Goal: Task Accomplishment & Management: Use online tool/utility

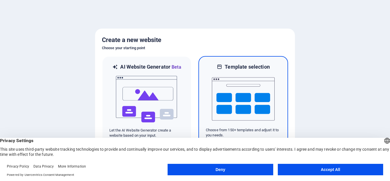
click at [245, 71] on img at bounding box center [243, 98] width 63 height 57
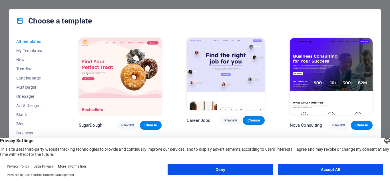
click at [298, 165] on button "Accept All" at bounding box center [329, 168] width 105 height 11
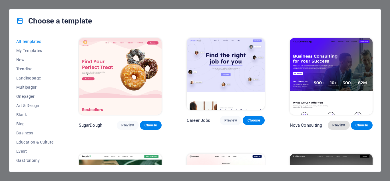
click at [338, 123] on span "Preview" at bounding box center [338, 125] width 13 height 5
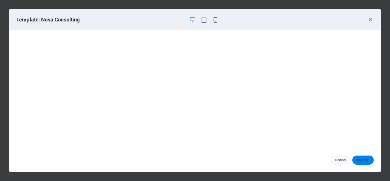
click at [363, 160] on span "Choose" at bounding box center [362, 159] width 12 height 5
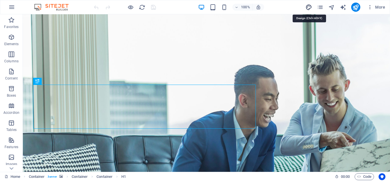
click at [309, 7] on icon "design" at bounding box center [308, 7] width 7 height 7
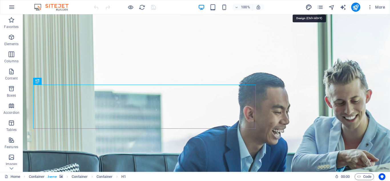
select select "700"
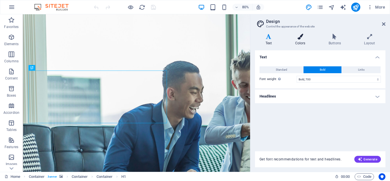
click at [301, 38] on icon at bounding box center [299, 37] width 31 height 6
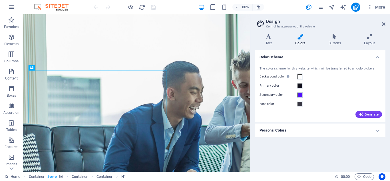
click at [300, 94] on span at bounding box center [299, 94] width 5 height 5
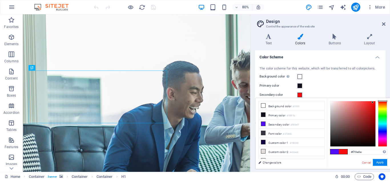
drag, startPoint x: 384, startPoint y: 105, endPoint x: 384, endPoint y: 96, distance: 9.4
click at [384, 96] on body "[DOMAIN_NAME] Home Favorites Elements Columns Content Boxes Accordion Tables Fe…" at bounding box center [195, 90] width 390 height 181
drag, startPoint x: 370, startPoint y: 109, endPoint x: 372, endPoint y: 111, distance: 3.0
click at [372, 111] on div at bounding box center [352, 123] width 45 height 45
drag, startPoint x: 372, startPoint y: 109, endPoint x: 373, endPoint y: 115, distance: 6.3
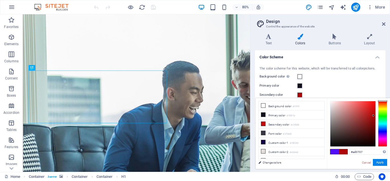
click at [373, 115] on div at bounding box center [352, 123] width 45 height 45
type input "#b00202"
click at [374, 115] on div at bounding box center [373, 115] width 2 height 2
click at [380, 161] on button "Apply" at bounding box center [379, 162] width 14 height 7
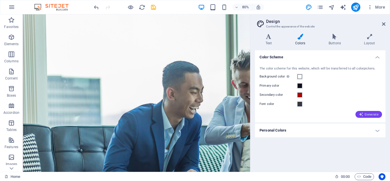
click at [370, 116] on span "Generate" at bounding box center [368, 114] width 20 height 5
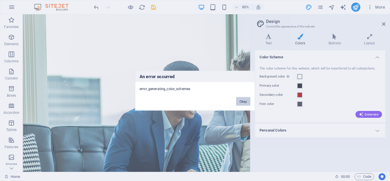
click at [242, 100] on button "Okay" at bounding box center [243, 101] width 14 height 9
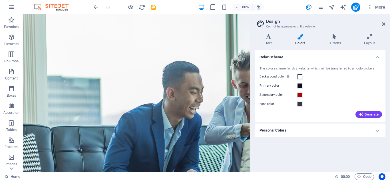
click at [326, 131] on h4 "Personal Colors" at bounding box center [320, 130] width 130 height 14
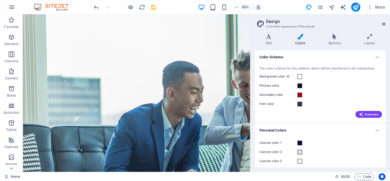
scroll to position [21, 0]
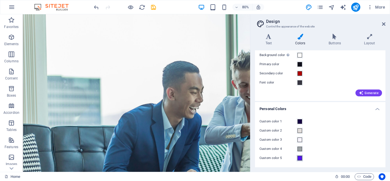
click at [299, 158] on span at bounding box center [299, 157] width 5 height 5
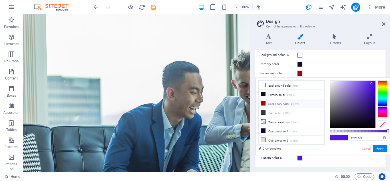
click at [275, 102] on li "Secondary color #b00202" at bounding box center [291, 103] width 66 height 9
type input "#b00202"
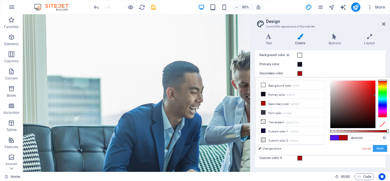
click at [380, 149] on button "Apply" at bounding box center [379, 148] width 14 height 7
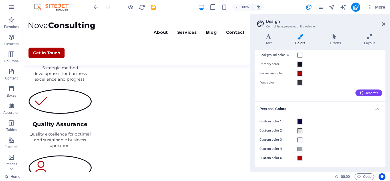
scroll to position [713, 0]
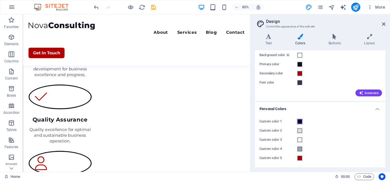
click at [300, 121] on span at bounding box center [299, 121] width 5 height 5
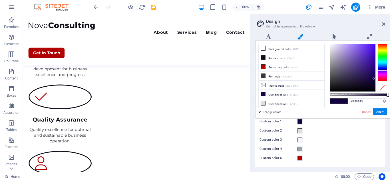
click at [375, 84] on div at bounding box center [358, 68] width 57 height 48
drag, startPoint x: 373, startPoint y: 80, endPoint x: 375, endPoint y: 88, distance: 8.0
click at [375, 88] on div at bounding box center [352, 67] width 45 height 47
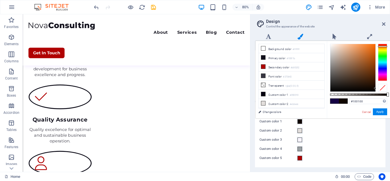
type input "#100000"
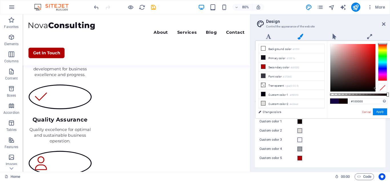
drag, startPoint x: 382, startPoint y: 70, endPoint x: 386, endPoint y: 43, distance: 28.0
click at [386, 43] on div "#100000 Supported formats #0852ed rgb(8, 82, 237) rgba(8, 82, 237, 90%) hsv(221…" at bounding box center [358, 121] width 63 height 160
click at [377, 83] on div at bounding box center [358, 68] width 57 height 48
click at [385, 111] on button "Apply" at bounding box center [379, 111] width 14 height 7
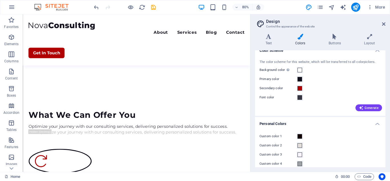
scroll to position [0, 0]
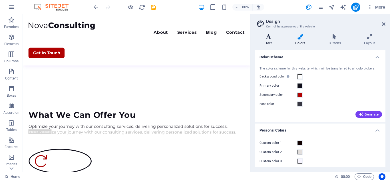
click at [272, 39] on h4 "Text" at bounding box center [270, 40] width 30 height 12
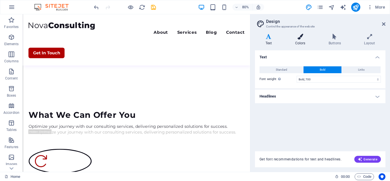
click at [303, 38] on icon at bounding box center [299, 37] width 31 height 6
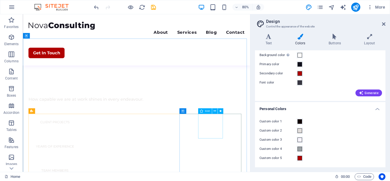
scroll to position [243, 0]
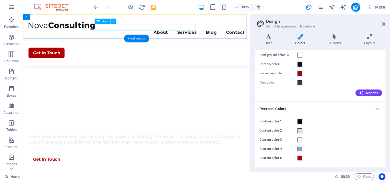
click at [170, 33] on nav "About Services Blog Contact" at bounding box center [165, 37] width 270 height 8
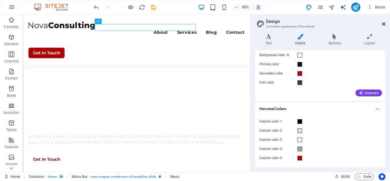
click at [383, 24] on icon at bounding box center [383, 24] width 3 height 5
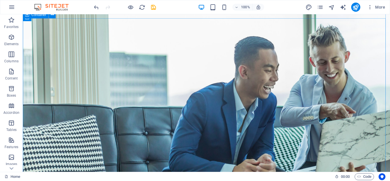
scroll to position [0, 0]
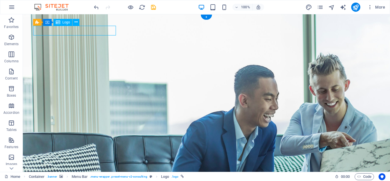
select select "px"
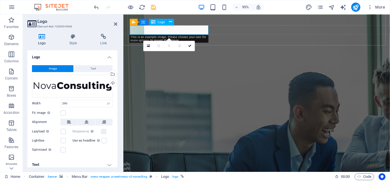
click at [151, 21] on icon at bounding box center [153, 22] width 4 height 7
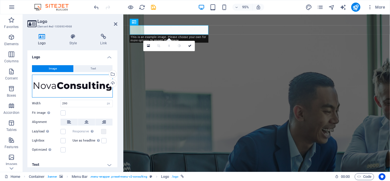
click at [74, 84] on div "Drag files here, click to choose files or select files from Files or our free s…" at bounding box center [72, 85] width 81 height 23
click at [74, 84] on body "[DOMAIN_NAME] Home Favorites Elements Columns Content Boxes Accordion Tables Fe…" at bounding box center [195, 90] width 390 height 181
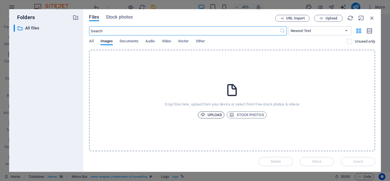
click at [216, 114] on span "Upload" at bounding box center [211, 114] width 22 height 7
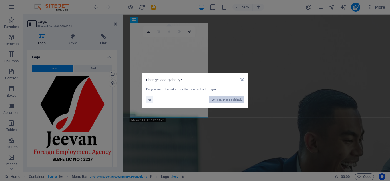
click at [227, 100] on span "Yes, change globally" at bounding box center [228, 99] width 25 height 7
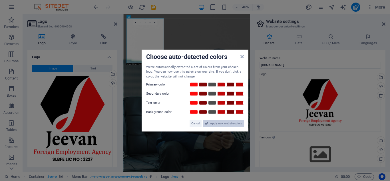
click at [222, 124] on span "Apply new website colors" at bounding box center [226, 123] width 32 height 7
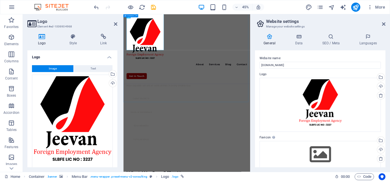
scroll to position [456, 0]
click at [250, 100] on div "Menu About Services Blog Contact Get In Touch" at bounding box center [263, 90] width 281 height 153
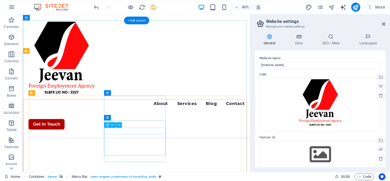
scroll to position [257, 0]
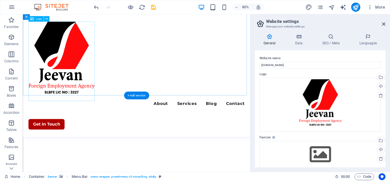
click at [79, 81] on div at bounding box center [165, 72] width 270 height 99
click at [94, 93] on div at bounding box center [165, 72] width 270 height 99
select select "px"
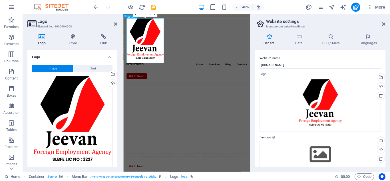
click at [193, 73] on div at bounding box center [264, 72] width 268 height 99
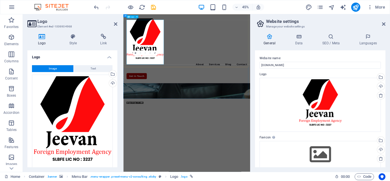
scroll to position [200, 0]
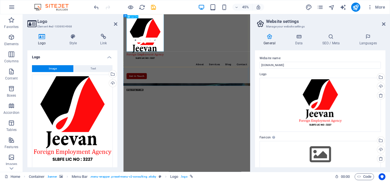
click at [188, 57] on div at bounding box center [264, 72] width 268 height 99
click at [247, 80] on div "Menu About Services Blog Contact Get In Touch" at bounding box center [263, 90] width 281 height 153
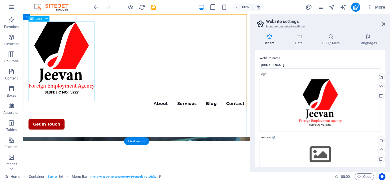
click at [72, 74] on div at bounding box center [165, 72] width 270 height 99
click at [46, 21] on icon at bounding box center [46, 19] width 3 height 5
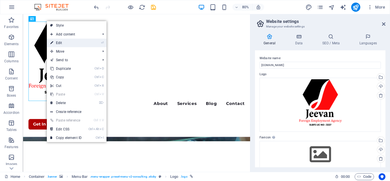
click at [77, 43] on link "⏎ Edit" at bounding box center [66, 43] width 38 height 9
select select "px"
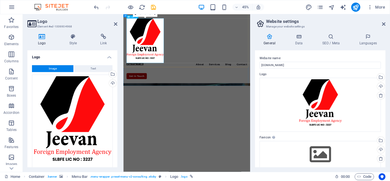
click at [174, 39] on div at bounding box center [264, 72] width 268 height 99
drag, startPoint x: 289, startPoint y: 43, endPoint x: 340, endPoint y: 30, distance: 52.8
click at [342, 30] on div "Menu About Services Blog Contact Get In Touch" at bounding box center [263, 90] width 281 height 153
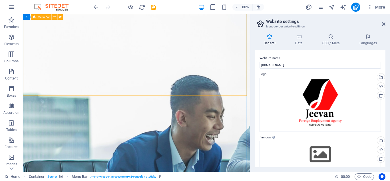
scroll to position [0, 0]
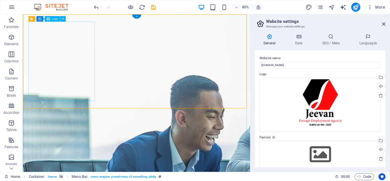
select select "px"
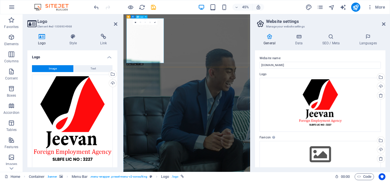
click at [146, 17] on icon at bounding box center [145, 16] width 1 height 3
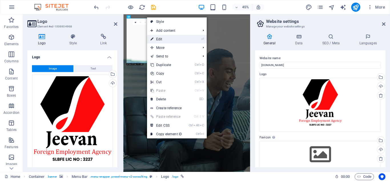
click at [165, 40] on link "⏎ Edit" at bounding box center [166, 39] width 38 height 9
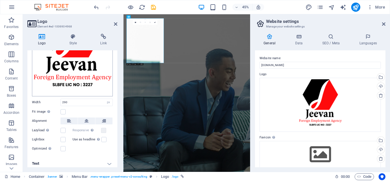
scroll to position [76, 0]
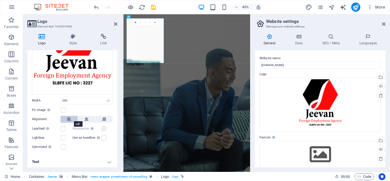
click at [67, 117] on icon at bounding box center [69, 119] width 4 height 7
click at [83, 116] on button at bounding box center [86, 119] width 17 height 7
click at [74, 116] on button at bounding box center [68, 119] width 17 height 7
drag, startPoint x: 77, startPoint y: 99, endPoint x: 58, endPoint y: 99, distance: 19.7
click at [58, 99] on div "Width 290 Default auto px rem % em vh vw" at bounding box center [72, 100] width 81 height 7
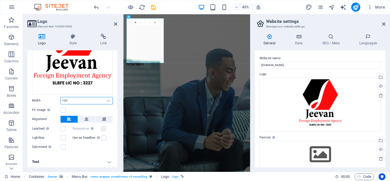
type input "100"
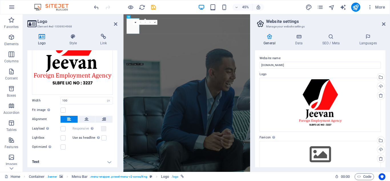
click at [113, 54] on div "Image Text Drag files here, click to choose files or select files from Files or…" at bounding box center [72, 69] width 90 height 170
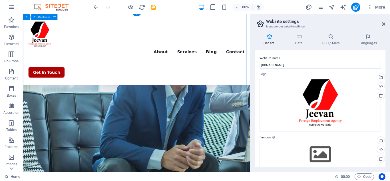
scroll to position [0, 0]
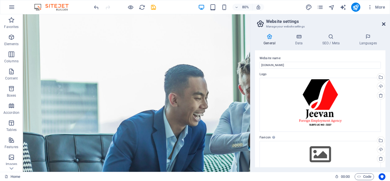
click at [384, 25] on icon at bounding box center [383, 24] width 3 height 5
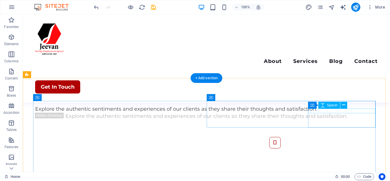
scroll to position [1383, 0]
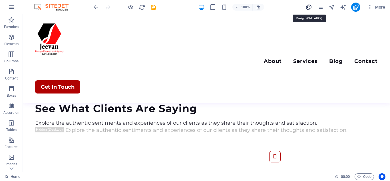
click at [309, 7] on icon "design" at bounding box center [308, 7] width 7 height 7
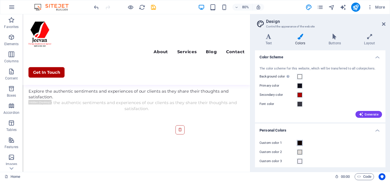
click at [301, 143] on span at bounding box center [299, 142] width 5 height 5
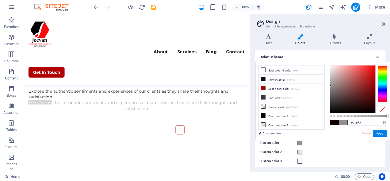
drag, startPoint x: 349, startPoint y: 84, endPoint x: 330, endPoint y: 86, distance: 18.9
click at [330, 86] on div at bounding box center [352, 88] width 45 height 47
click at [378, 134] on button "Apply" at bounding box center [379, 132] width 14 height 7
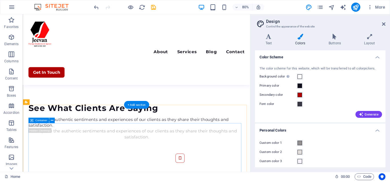
scroll to position [1445, 0]
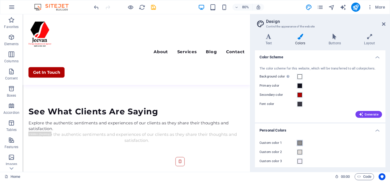
click at [300, 143] on span at bounding box center [299, 142] width 5 height 5
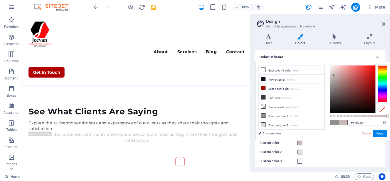
type input "#d9d5d5"
drag, startPoint x: 334, startPoint y: 75, endPoint x: 331, endPoint y: 72, distance: 4.2
click at [331, 72] on div at bounding box center [352, 88] width 45 height 47
click at [382, 132] on button "Apply" at bounding box center [379, 132] width 14 height 7
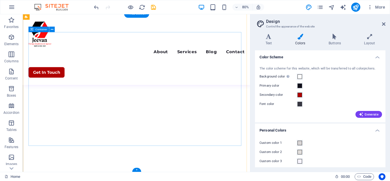
scroll to position [1502, 0]
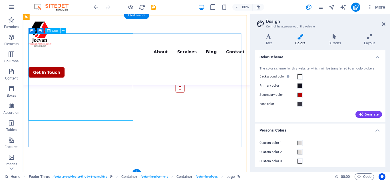
scroll to position [1530, 0]
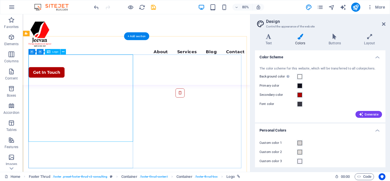
click at [53, 53] on icon at bounding box center [51, 51] width 3 height 5
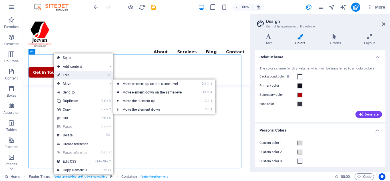
click at [75, 75] on link "⏎ Edit" at bounding box center [73, 75] width 38 height 9
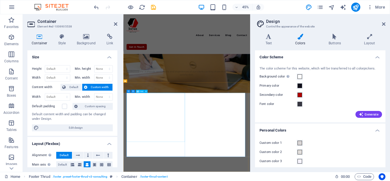
scroll to position [1462, 0]
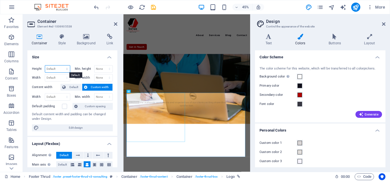
click at [64, 69] on select "Default px rem % vh vw" at bounding box center [57, 68] width 25 height 7
select select "px"
click at [61, 65] on select "Default px rem % vh vw" at bounding box center [57, 68] width 25 height 7
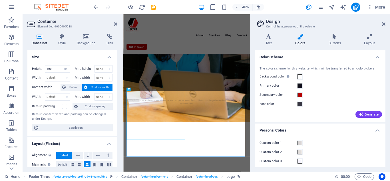
scroll to position [1435, 0]
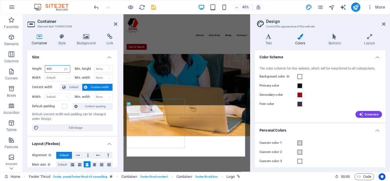
drag, startPoint x: 54, startPoint y: 68, endPoint x: 39, endPoint y: 66, distance: 15.8
click at [39, 66] on div "Height 400 Default px rem % vh vw" at bounding box center [51, 68] width 38 height 7
type input "200"
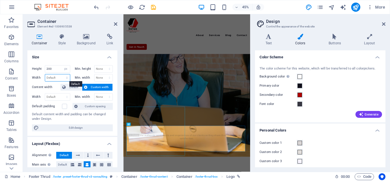
click at [58, 78] on select "Default px rem % em vh vw" at bounding box center [57, 77] width 25 height 7
select select "px"
click at [61, 74] on select "Default px rem % em vh vw" at bounding box center [57, 77] width 25 height 7
type input "500"
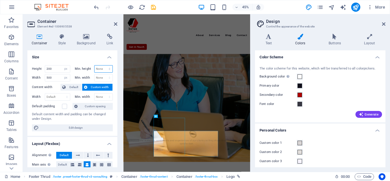
click at [101, 69] on select "None px rem % vh vw" at bounding box center [103, 68] width 18 height 7
drag, startPoint x: 232, startPoint y: 290, endPoint x: 307, endPoint y: 167, distance: 143.9
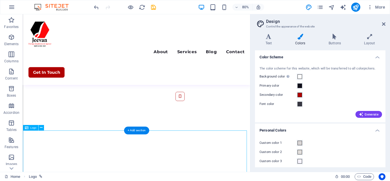
scroll to position [1474, 0]
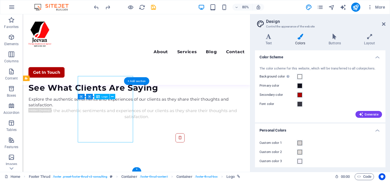
drag, startPoint x: 146, startPoint y: 133, endPoint x: 111, endPoint y: 139, distance: 35.6
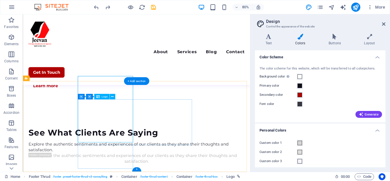
scroll to position [1377, 0]
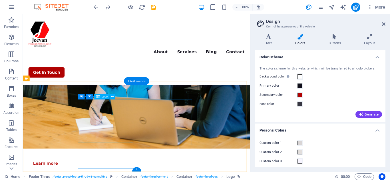
select select "px"
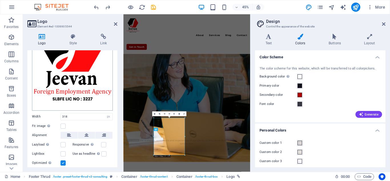
scroll to position [76, 0]
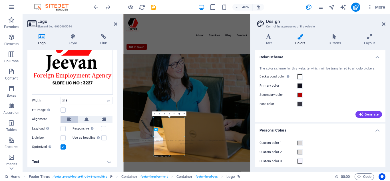
click at [68, 116] on icon at bounding box center [69, 119] width 4 height 7
click at [62, 109] on label at bounding box center [62, 109] width 5 height 5
click at [0, 0] on input "Fit image Automatically fit image to a fixed width and height" at bounding box center [0, 0] width 0 height 0
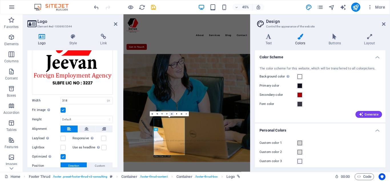
click at [171, 114] on icon at bounding box center [171, 113] width 1 height 1
click at [167, 113] on icon at bounding box center [166, 113] width 1 height 1
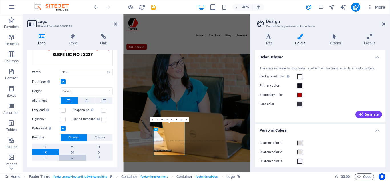
scroll to position [115, 0]
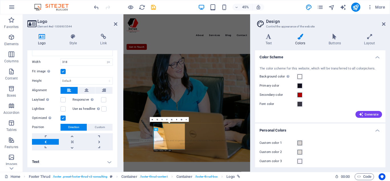
click at [41, 141] on link at bounding box center [45, 142] width 27 height 6
click at [42, 140] on link at bounding box center [45, 142] width 27 height 6
click at [50, 133] on link at bounding box center [45, 136] width 27 height 6
click at [52, 140] on link at bounding box center [45, 142] width 27 height 6
click at [161, 119] on icon at bounding box center [161, 118] width 1 height 1
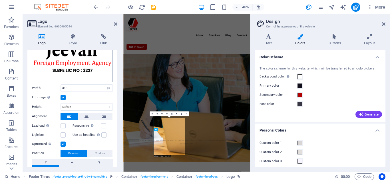
scroll to position [58, 0]
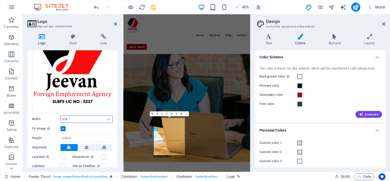
drag, startPoint x: 75, startPoint y: 117, endPoint x: 39, endPoint y: 117, distance: 35.4
click at [40, 117] on div "Width 318 Default auto px rem % em vh vw" at bounding box center [72, 118] width 81 height 7
drag, startPoint x: 68, startPoint y: 119, endPoint x: 45, endPoint y: 115, distance: 23.6
click at [45, 116] on div "Width 200 Default auto px rem % em vh vw" at bounding box center [72, 118] width 81 height 7
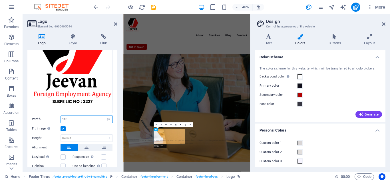
drag, startPoint x: 76, startPoint y: 118, endPoint x: 42, endPoint y: 116, distance: 34.9
click at [42, 117] on div "Width 100 Default auto px rem % em vh vw" at bounding box center [72, 118] width 81 height 7
type input "120"
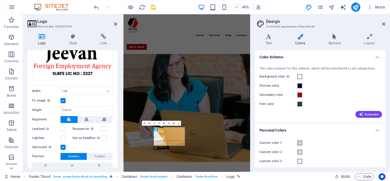
scroll to position [114, 0]
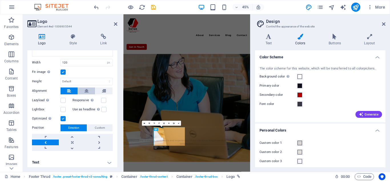
click at [85, 89] on icon at bounding box center [86, 90] width 4 height 7
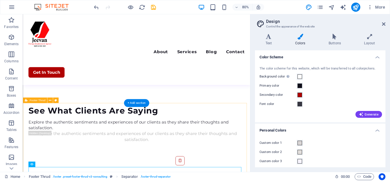
scroll to position [1417, 0]
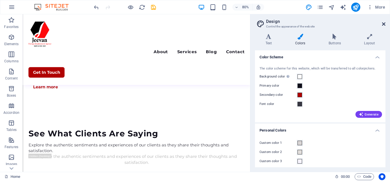
click at [382, 23] on icon at bounding box center [383, 24] width 3 height 5
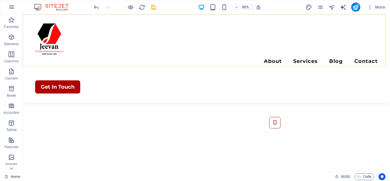
scroll to position [1413, 0]
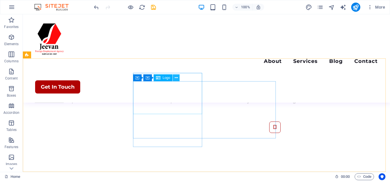
click at [179, 80] on button at bounding box center [176, 77] width 7 height 7
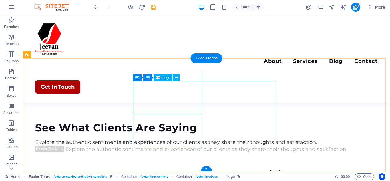
scroll to position [1525, 0]
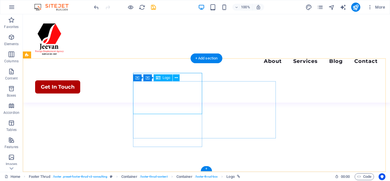
select select "px"
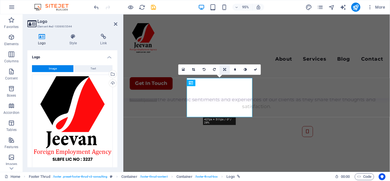
click at [223, 69] on icon at bounding box center [224, 69] width 3 height 3
click at [216, 72] on link at bounding box center [214, 69] width 10 height 10
click at [223, 69] on icon at bounding box center [224, 69] width 3 height 3
click at [227, 69] on link at bounding box center [224, 69] width 10 height 10
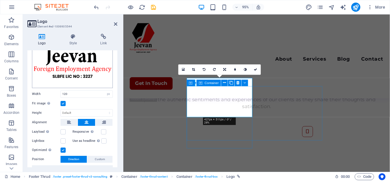
scroll to position [86, 0]
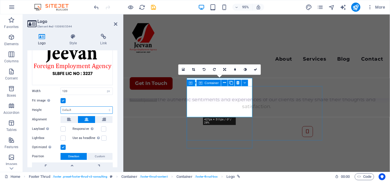
click at [69, 108] on select "Default auto px" at bounding box center [87, 109] width 52 height 7
click at [61, 106] on select "Default auto px" at bounding box center [87, 109] width 52 height 7
select select "DISABLED_OPTION_VALUE"
click at [75, 108] on select "Default auto px" at bounding box center [87, 109] width 52 height 7
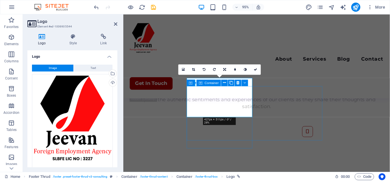
scroll to position [0, 0]
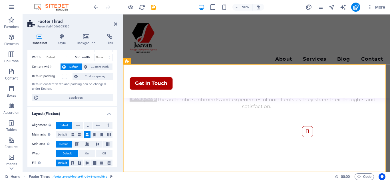
scroll to position [29, 0]
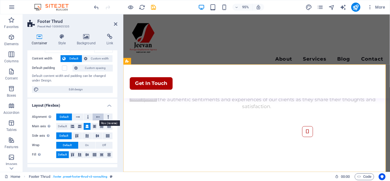
click at [97, 115] on icon at bounding box center [98, 116] width 4 height 7
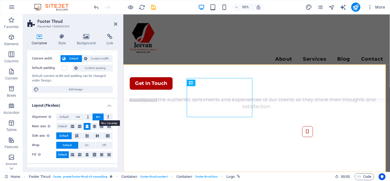
click at [96, 116] on icon at bounding box center [98, 116] width 4 height 7
click at [79, 124] on icon at bounding box center [79, 126] width 3 height 7
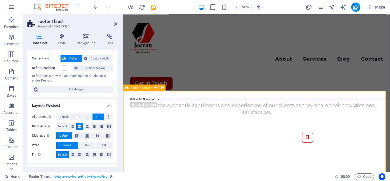
scroll to position [1525, 0]
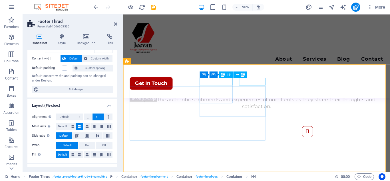
click at [220, 75] on span "Container" at bounding box center [215, 74] width 14 height 3
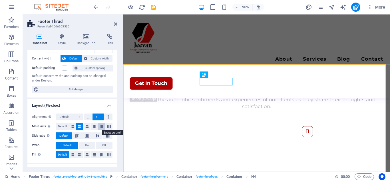
click at [100, 127] on icon at bounding box center [101, 126] width 3 height 7
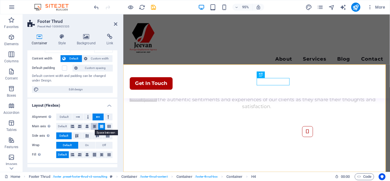
click at [94, 126] on icon at bounding box center [94, 126] width 3 height 7
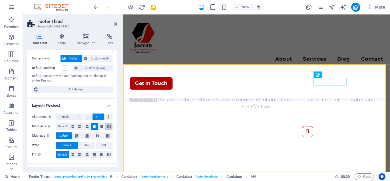
click at [108, 126] on icon at bounding box center [108, 126] width 3 height 7
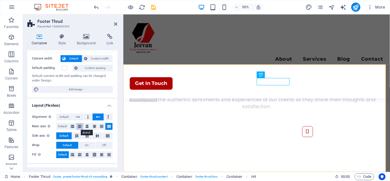
click at [80, 126] on icon at bounding box center [79, 126] width 3 height 7
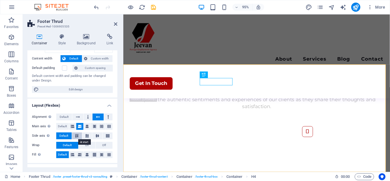
click at [76, 136] on icon at bounding box center [76, 135] width 7 height 3
click at [84, 137] on icon at bounding box center [87, 135] width 7 height 3
click at [94, 136] on icon at bounding box center [97, 135] width 7 height 3
click at [108, 136] on icon at bounding box center [107, 135] width 7 height 3
click at [106, 126] on button at bounding box center [108, 126] width 7 height 7
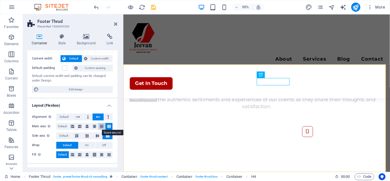
click at [101, 126] on icon at bounding box center [101, 126] width 3 height 7
click at [93, 126] on icon at bounding box center [94, 126] width 3 height 7
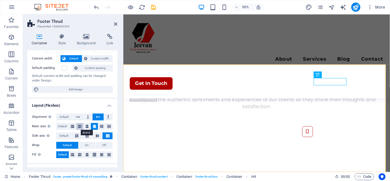
click at [81, 127] on icon at bounding box center [79, 126] width 3 height 7
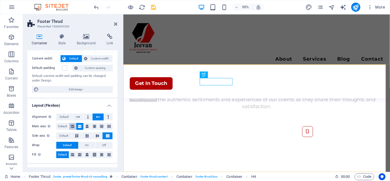
click at [72, 126] on icon at bounding box center [72, 126] width 3 height 7
click at [79, 125] on icon at bounding box center [79, 126] width 3 height 7
click at [85, 116] on button at bounding box center [88, 116] width 9 height 7
click at [78, 116] on icon at bounding box center [78, 116] width 4 height 7
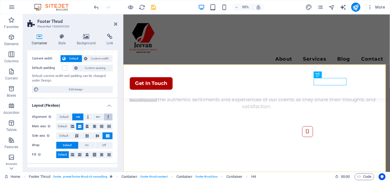
click at [107, 117] on icon at bounding box center [108, 116] width 2 height 7
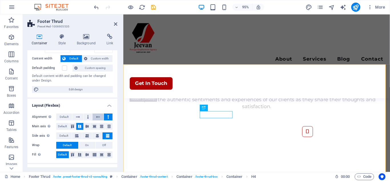
click at [97, 117] on icon at bounding box center [98, 116] width 4 height 7
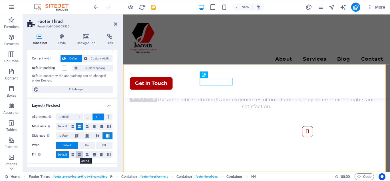
click at [80, 153] on icon at bounding box center [79, 154] width 3 height 7
click at [87, 155] on icon at bounding box center [86, 154] width 3 height 7
click at [96, 155] on button at bounding box center [94, 154] width 7 height 7
click at [85, 144] on span "On" at bounding box center [87, 144] width 4 height 7
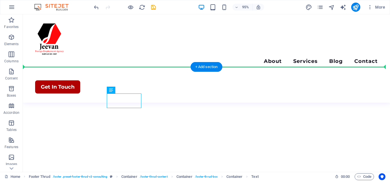
scroll to position [1404, 0]
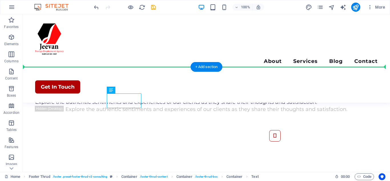
drag, startPoint x: 126, startPoint y: 105, endPoint x: 258, endPoint y: 104, distance: 132.0
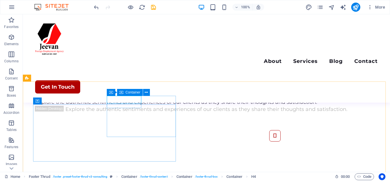
click at [119, 92] on icon at bounding box center [121, 92] width 4 height 7
click at [124, 91] on div "Container" at bounding box center [130, 92] width 26 height 7
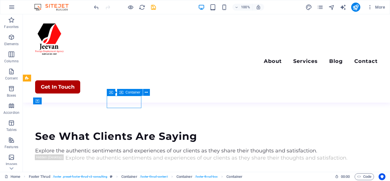
scroll to position [1525, 0]
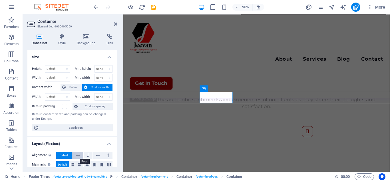
click at [78, 154] on icon at bounding box center [78, 154] width 4 height 7
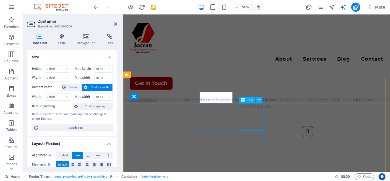
scroll to position [1404, 0]
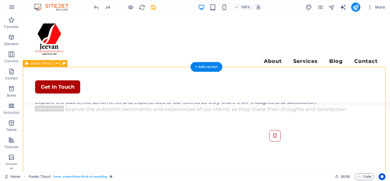
click at [35, 64] on span "Footer Thrud" at bounding box center [41, 63] width 20 height 3
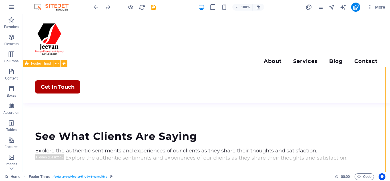
scroll to position [1525, 0]
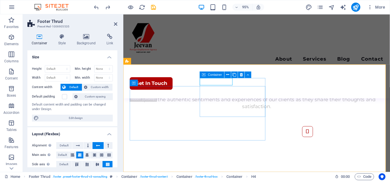
click at [206, 73] on div "Container" at bounding box center [212, 74] width 25 height 7
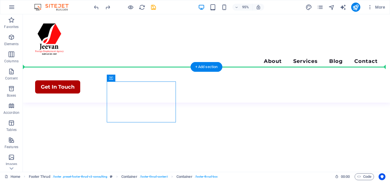
scroll to position [1404, 0]
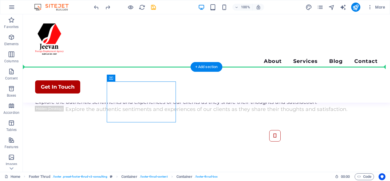
drag, startPoint x: 228, startPoint y: 88, endPoint x: 285, endPoint y: 79, distance: 56.8
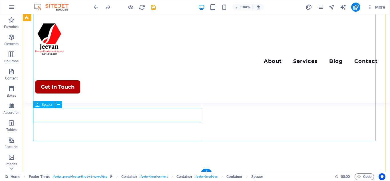
scroll to position [1497, 0]
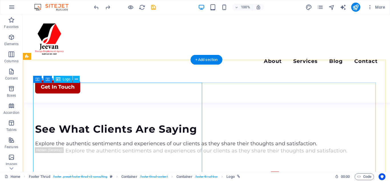
scroll to position [1531, 0]
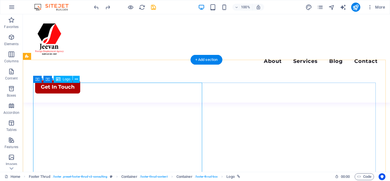
select select "px"
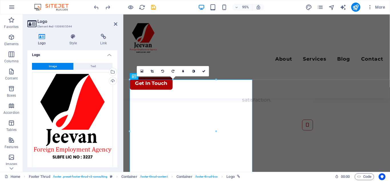
scroll to position [0, 0]
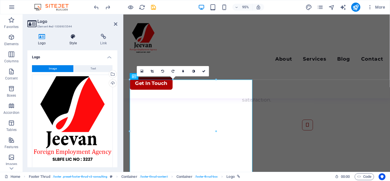
click at [74, 42] on h4 "Style" at bounding box center [74, 40] width 31 height 12
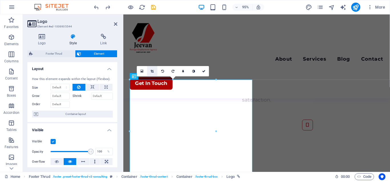
click at [152, 72] on icon at bounding box center [152, 70] width 3 height 3
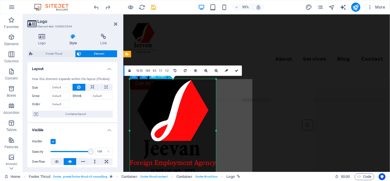
scroll to position [1589, 0]
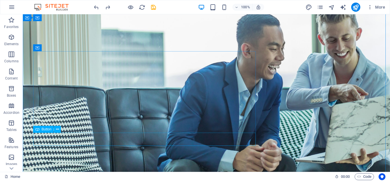
scroll to position [0, 0]
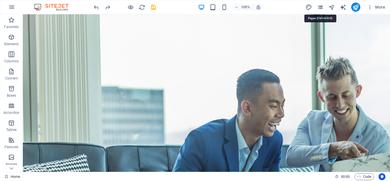
click at [321, 6] on icon "pages" at bounding box center [320, 7] width 7 height 7
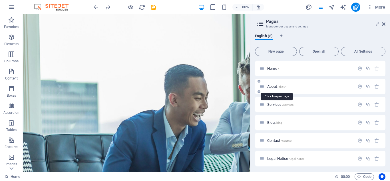
click at [273, 86] on span "About /about" at bounding box center [276, 86] width 19 height 4
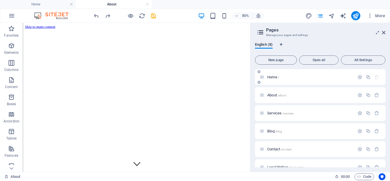
click at [275, 78] on span "Home /" at bounding box center [273, 77] width 12 height 4
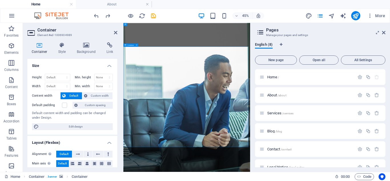
click at [83, 47] on icon at bounding box center [86, 45] width 28 height 6
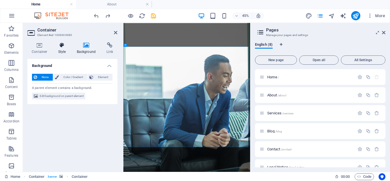
click at [63, 44] on icon at bounding box center [62, 45] width 16 height 6
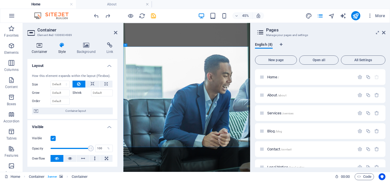
click at [44, 46] on icon at bounding box center [39, 45] width 24 height 6
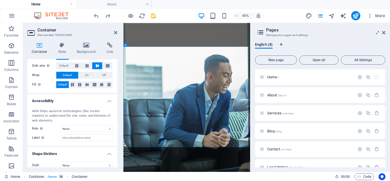
scroll to position [113, 0]
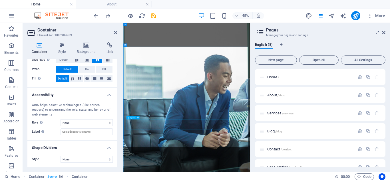
drag, startPoint x: 234, startPoint y: 104, endPoint x: 129, endPoint y: 78, distance: 108.4
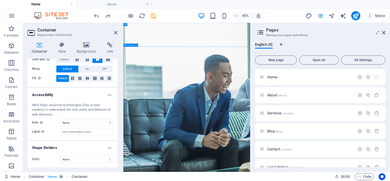
click at [131, 44] on span "Container" at bounding box center [130, 44] width 7 height 1
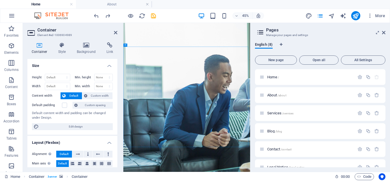
click at [61, 42] on div "Container Style Background Link Size Height Default px rem % vh vw Min. height …" at bounding box center [72, 105] width 99 height 134
click at [61, 49] on h4 "Style" at bounding box center [63, 48] width 19 height 12
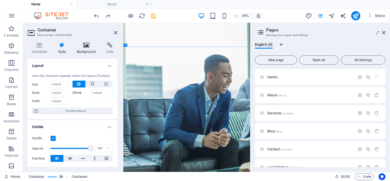
click at [84, 43] on icon at bounding box center [86, 45] width 28 height 6
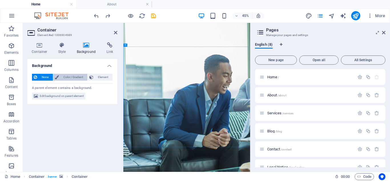
click at [78, 74] on span "Color / Gradient" at bounding box center [72, 77] width 25 height 7
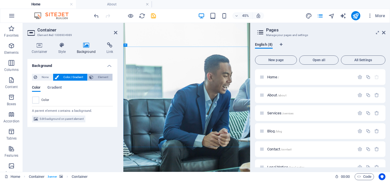
click at [96, 76] on span "Element" at bounding box center [103, 77] width 16 height 7
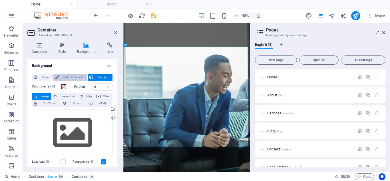
click at [80, 75] on span "Color / Gradient" at bounding box center [72, 77] width 25 height 7
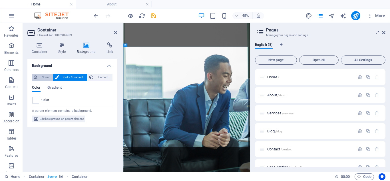
click at [39, 76] on button "None" at bounding box center [42, 77] width 21 height 7
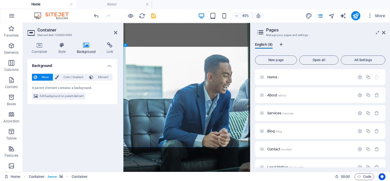
click at [94, 155] on div "Background None Color / Gradient Element Stretch background to full-width Color…" at bounding box center [72, 113] width 90 height 108
click at [58, 43] on icon at bounding box center [62, 45] width 16 height 6
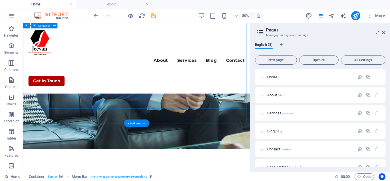
scroll to position [171, 0]
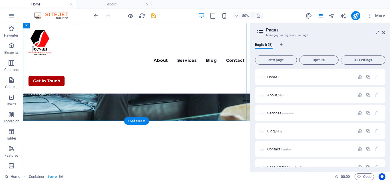
select select "vh"
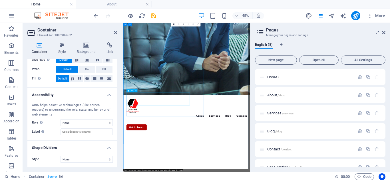
scroll to position [0, 0]
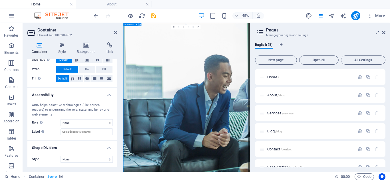
click at [125, 25] on icon at bounding box center [125, 24] width 2 height 3
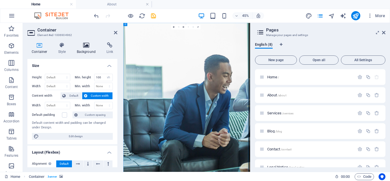
click at [89, 46] on icon at bounding box center [86, 45] width 28 height 6
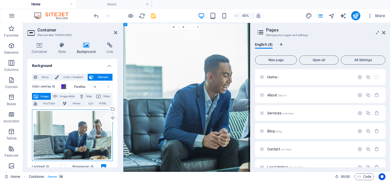
click at [88, 136] on div "Drag files here, click to choose files or select files from Files or our free s…" at bounding box center [72, 135] width 81 height 52
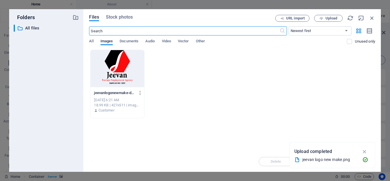
type input "80"
click at [323, 17] on span "Upload" at bounding box center [327, 19] width 23 height 4
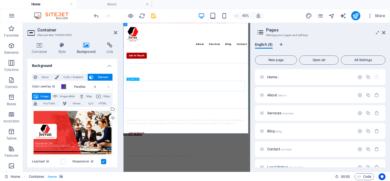
scroll to position [86, 0]
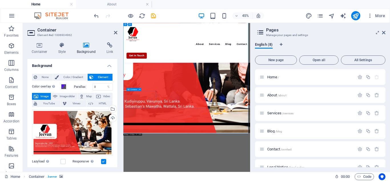
click at [128, 90] on icon at bounding box center [128, 89] width 2 height 3
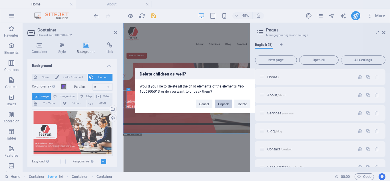
click at [226, 105] on button "Unpack" at bounding box center [222, 103] width 17 height 9
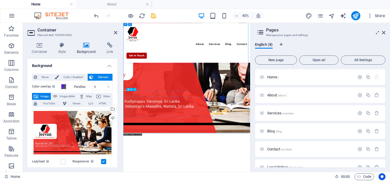
click at [131, 89] on span "H2" at bounding box center [131, 88] width 2 height 1
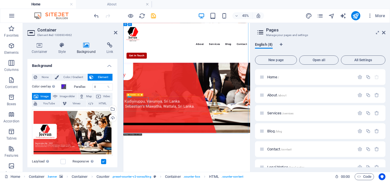
click at [132, 96] on div "Counter" at bounding box center [131, 94] width 10 height 3
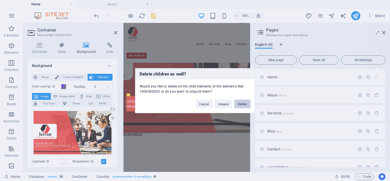
click at [238, 104] on button "Delete" at bounding box center [242, 103] width 16 height 9
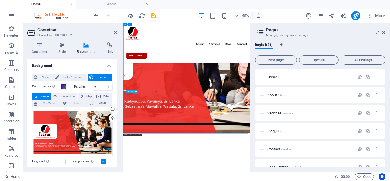
click at [131, 90] on div "Text" at bounding box center [130, 91] width 8 height 3
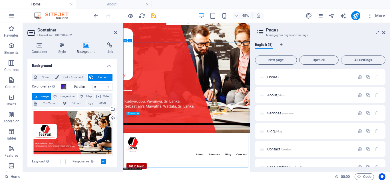
scroll to position [0, 0]
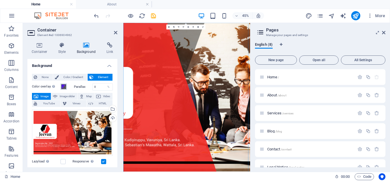
click at [62, 87] on span at bounding box center [63, 86] width 5 height 5
click at [62, 88] on span at bounding box center [63, 86] width 5 height 5
click at [62, 87] on span at bounding box center [63, 86] width 5 height 5
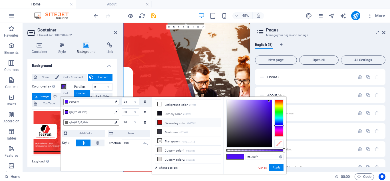
click at [175, 123] on li "Secondary color #b00202" at bounding box center [188, 122] width 66 height 9
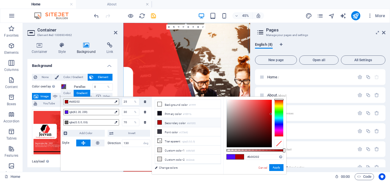
click at [164, 122] on li "Secondary color #b00202" at bounding box center [188, 122] width 66 height 9
click at [94, 114] on span "rgb(82, 20, 239)" at bounding box center [90, 111] width 43 height 5
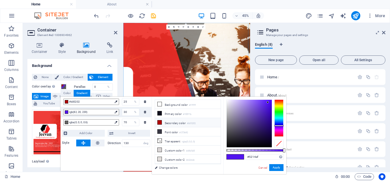
click at [163, 121] on li "Secondary color #b00202" at bounding box center [188, 122] width 66 height 9
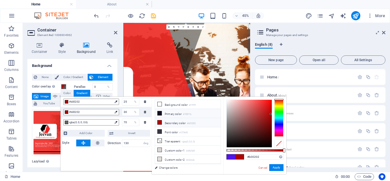
click at [165, 113] on li "Primary color #100f1b" at bounding box center [188, 113] width 66 height 9
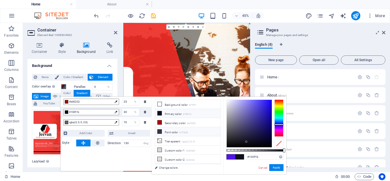
drag, startPoint x: 168, startPoint y: 113, endPoint x: 170, endPoint y: 126, distance: 13.2
click at [170, 126] on ul "Background color #ffffff Primary color #100f1b Secondary color #b00202 Font col…" at bounding box center [188, 131] width 66 height 64
drag, startPoint x: 284, startPoint y: 149, endPoint x: 257, endPoint y: 149, distance: 27.7
click at [257, 149] on div at bounding box center [257, 150] width 2 height 4
click at [191, 114] on small "#100f1b" at bounding box center [187, 114] width 8 height 4
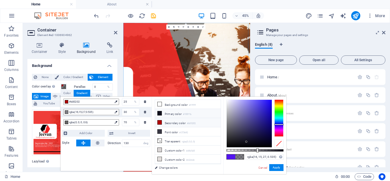
click at [189, 125] on li "Secondary color #b00202" at bounding box center [188, 122] width 66 height 9
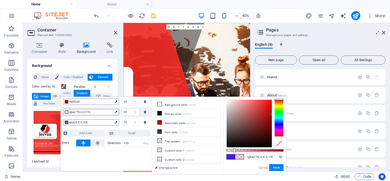
drag, startPoint x: 256, startPoint y: 150, endPoint x: 234, endPoint y: 151, distance: 22.9
click at [234, 151] on div at bounding box center [234, 150] width 2 height 4
click at [176, 112] on li "Primary color #100f1b" at bounding box center [188, 113] width 66 height 9
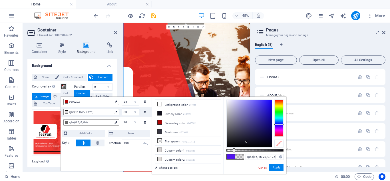
click at [233, 151] on div at bounding box center [234, 150] width 2 height 4
click at [87, 102] on span "#b00202" at bounding box center [90, 101] width 43 height 5
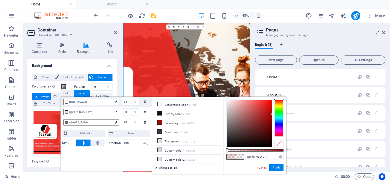
drag, startPoint x: 234, startPoint y: 150, endPoint x: 223, endPoint y: 148, distance: 11.8
click at [223, 148] on div "less Background color #ffffff Primary color #100f1b Secondary color #b00202 Fon…" at bounding box center [219, 134] width 134 height 77
drag, startPoint x: 229, startPoint y: 149, endPoint x: 222, endPoint y: 148, distance: 7.0
click at [222, 148] on div "less Background color #ffffff Primary color #100f1b Secondary color #b00202 Fon…" at bounding box center [219, 134] width 134 height 77
click at [228, 148] on div "rgba(176, 2, 2, 0) Supported formats #0852ed rgb(8, 82, 237) rgba(8, 82, 237, 9…" at bounding box center [254, 176] width 63 height 160
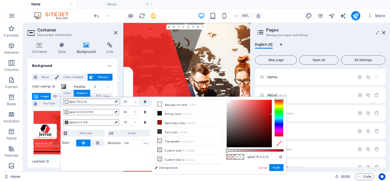
click at [230, 151] on div at bounding box center [254, 150] width 57 height 2
type input "rgba(176, 2, 2, 0.065)"
click at [276, 168] on button "Apply" at bounding box center [276, 167] width 14 height 7
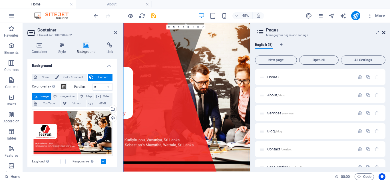
click at [384, 33] on icon at bounding box center [383, 32] width 3 height 5
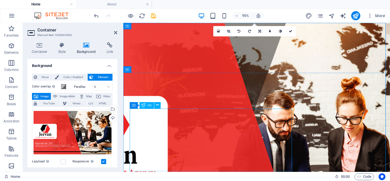
click at [136, 108] on div "Container" at bounding box center [142, 105] width 25 height 7
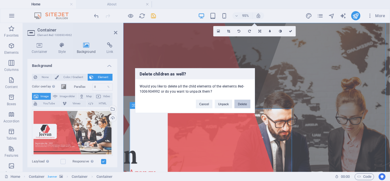
click at [238, 105] on button "Delete" at bounding box center [242, 103] width 16 height 9
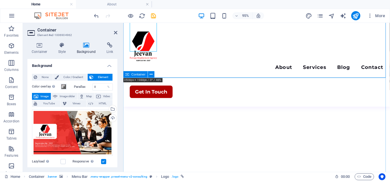
scroll to position [143, 0]
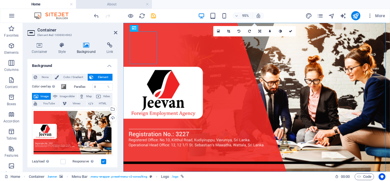
click at [116, 2] on h4 "About" at bounding box center [114, 4] width 76 height 6
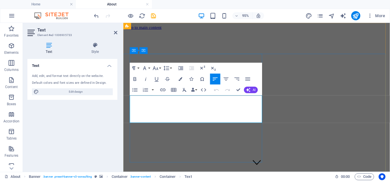
drag, startPoint x: 258, startPoint y: 124, endPoint x: 125, endPoint y: 94, distance: 136.3
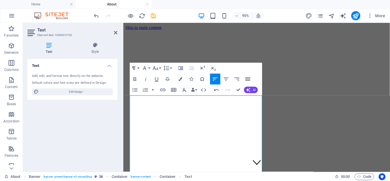
click at [243, 78] on button "Align Justify" at bounding box center [247, 78] width 10 height 11
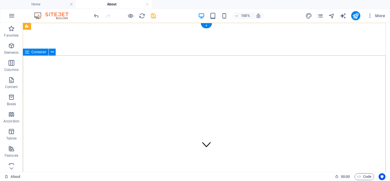
scroll to position [29, 0]
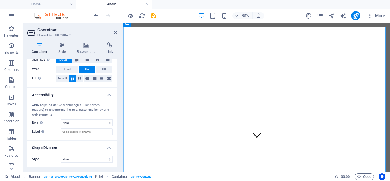
scroll to position [0, 0]
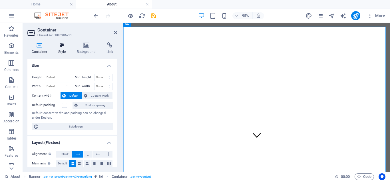
click at [61, 44] on icon at bounding box center [62, 45] width 16 height 6
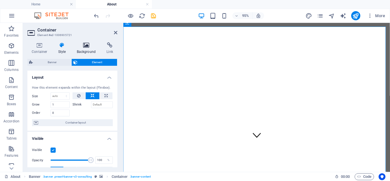
click at [85, 44] on icon at bounding box center [86, 45] width 28 height 6
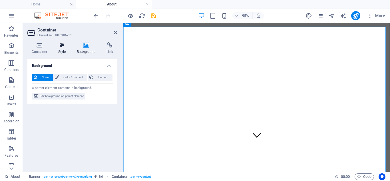
click at [62, 43] on icon at bounding box center [62, 45] width 16 height 6
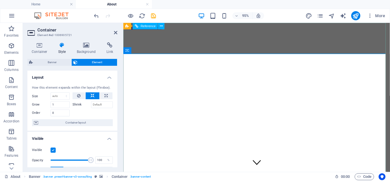
click at [141, 25] on span "Reference" at bounding box center [148, 26] width 15 height 3
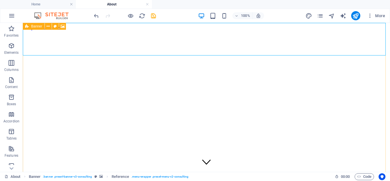
click at [28, 25] on icon at bounding box center [27, 26] width 4 height 7
select select "px"
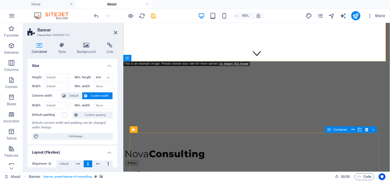
scroll to position [86, 0]
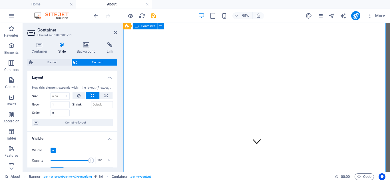
scroll to position [0, 0]
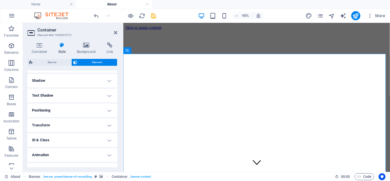
scroll to position [145, 0]
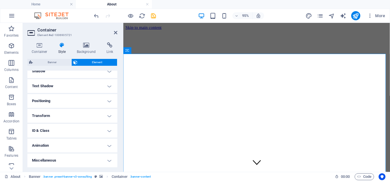
click at [84, 41] on div "Container Style Background Link Size Height Default px rem % vh vw Min. height …" at bounding box center [72, 105] width 99 height 134
click at [86, 52] on h4 "Background" at bounding box center [87, 48] width 30 height 12
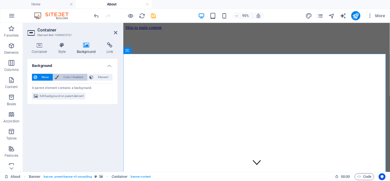
click at [71, 79] on span "Color / Gradient" at bounding box center [72, 77] width 25 height 7
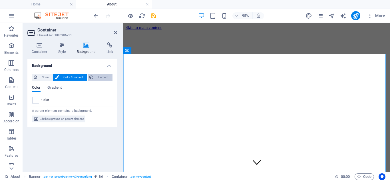
click at [102, 78] on span "Element" at bounding box center [103, 77] width 16 height 7
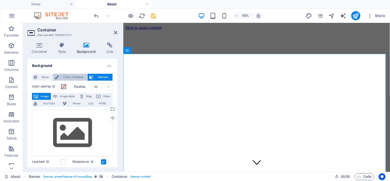
click at [70, 78] on span "Color / Gradient" at bounding box center [72, 77] width 25 height 7
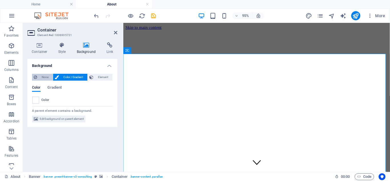
click at [39, 78] on button "None" at bounding box center [42, 77] width 21 height 7
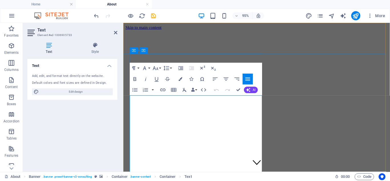
click at [134, 79] on icon "button" at bounding box center [134, 79] width 3 height 4
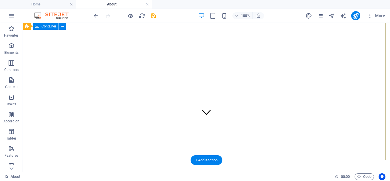
scroll to position [0, 0]
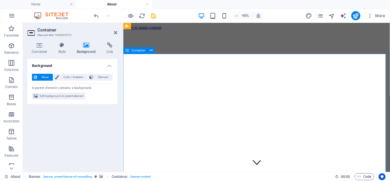
click at [128, 50] on icon at bounding box center [127, 50] width 4 height 7
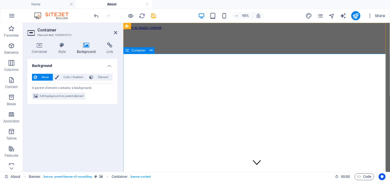
click at [135, 51] on span "Container" at bounding box center [138, 50] width 14 height 3
click at [151, 51] on icon at bounding box center [151, 51] width 3 height 6
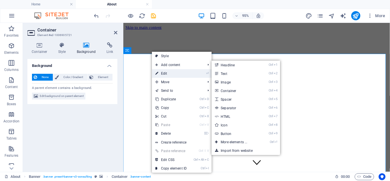
click at [173, 73] on link "⏎ Edit" at bounding box center [171, 73] width 38 height 9
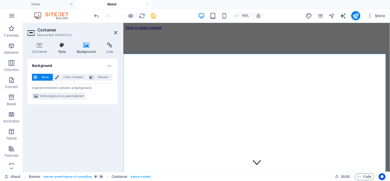
click at [60, 50] on h4 "Style" at bounding box center [63, 48] width 19 height 12
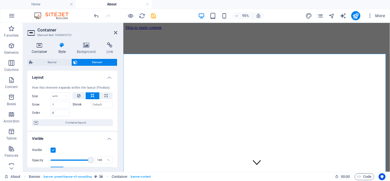
click at [34, 44] on icon at bounding box center [39, 45] width 24 height 6
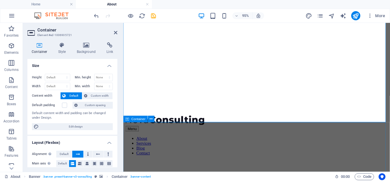
scroll to position [171, 0]
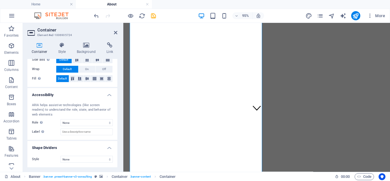
scroll to position [0, 0]
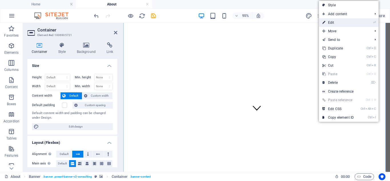
click at [335, 22] on link "⏎ Edit" at bounding box center [338, 22] width 38 height 9
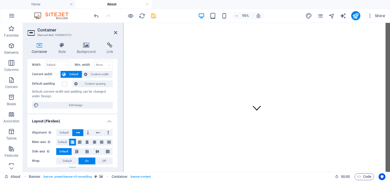
scroll to position [29, 0]
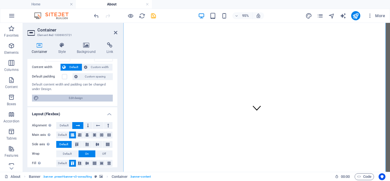
click at [66, 99] on span "Edit design" at bounding box center [75, 97] width 70 height 7
select select "rem"
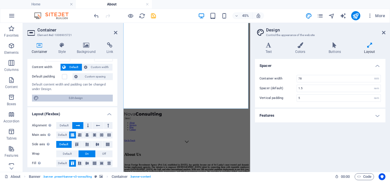
click at [66, 99] on span "Edit design" at bounding box center [75, 97] width 70 height 7
click at [303, 42] on icon at bounding box center [299, 45] width 31 height 6
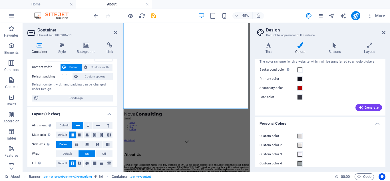
scroll to position [30, 0]
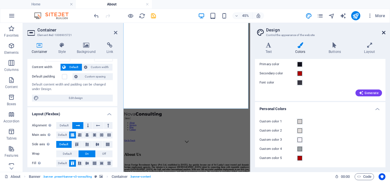
click at [384, 33] on icon at bounding box center [383, 32] width 3 height 5
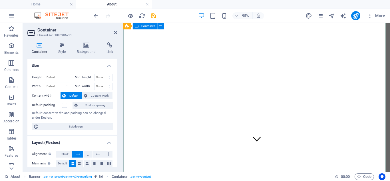
scroll to position [0, 0]
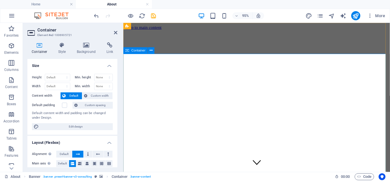
click at [88, 47] on icon at bounding box center [86, 45] width 28 height 6
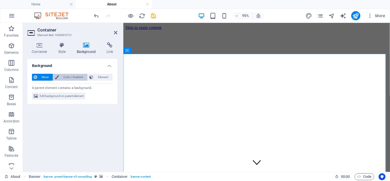
click at [70, 77] on span "Color / Gradient" at bounding box center [72, 77] width 25 height 7
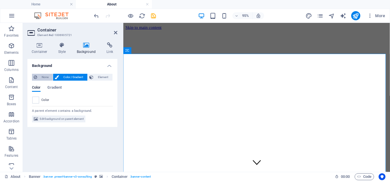
click at [33, 78] on button "None" at bounding box center [42, 77] width 21 height 7
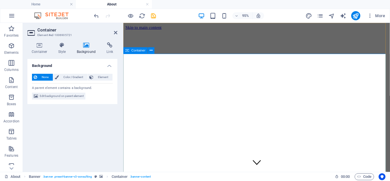
click at [151, 27] on span "Reference" at bounding box center [148, 26] width 15 height 3
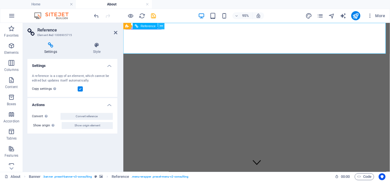
click at [162, 26] on icon at bounding box center [161, 26] width 3 height 6
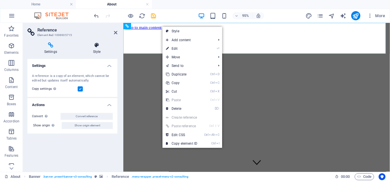
click at [93, 44] on icon at bounding box center [96, 45] width 41 height 6
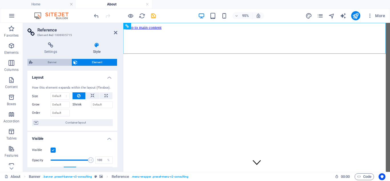
click at [53, 63] on span "Banner" at bounding box center [52, 62] width 35 height 7
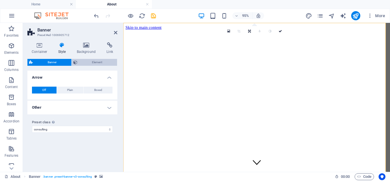
click at [96, 62] on span "Element" at bounding box center [97, 62] width 37 height 7
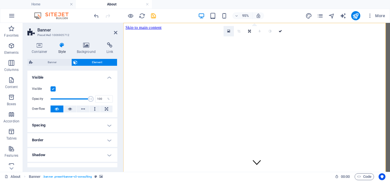
click at [228, 33] on link at bounding box center [229, 31] width 10 height 10
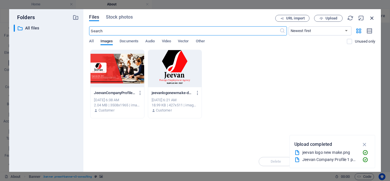
click at [371, 18] on icon "button" at bounding box center [371, 18] width 6 height 6
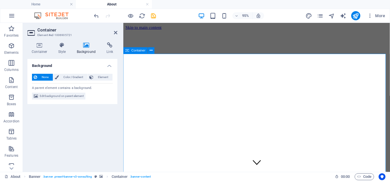
click at [67, 47] on icon at bounding box center [62, 45] width 16 height 6
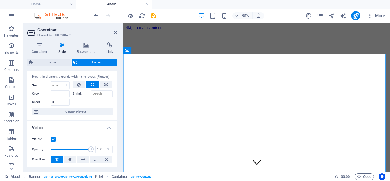
scroll to position [29, 0]
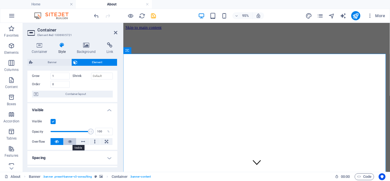
click at [70, 141] on icon at bounding box center [70, 141] width 4 height 7
click at [58, 141] on icon at bounding box center [57, 141] width 4 height 7
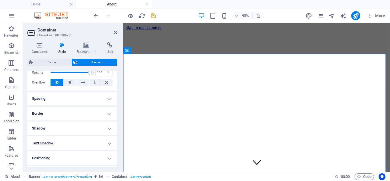
scroll to position [145, 0]
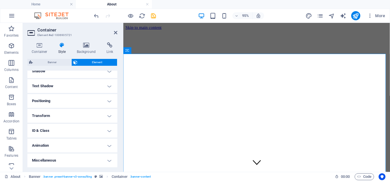
click at [67, 119] on h4 "Transform" at bounding box center [72, 116] width 90 height 14
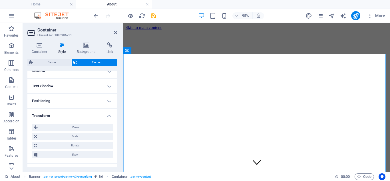
click at [67, 119] on div "Move X offset 0 px rem % em vh vw Y offset 0 px rem % em vh vw Scale Zoom 100 %…" at bounding box center [72, 140] width 90 height 43
click at [100, 112] on h4 "Transform" at bounding box center [72, 114] width 90 height 10
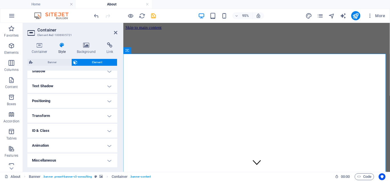
click at [94, 141] on h4 "Animation" at bounding box center [72, 145] width 90 height 14
click at [94, 141] on h4 "Animation" at bounding box center [72, 143] width 90 height 10
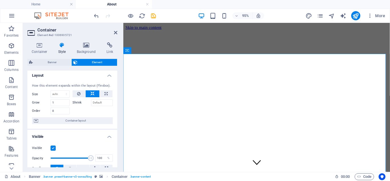
scroll to position [0, 0]
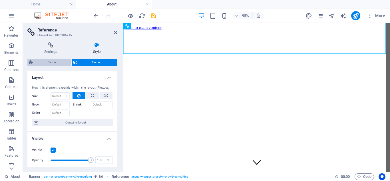
click at [48, 63] on span "Banner" at bounding box center [52, 62] width 35 height 7
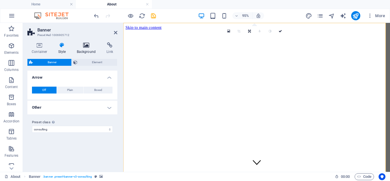
click at [82, 51] on h4 "Background" at bounding box center [87, 48] width 30 height 12
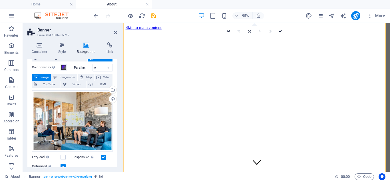
scroll to position [29, 0]
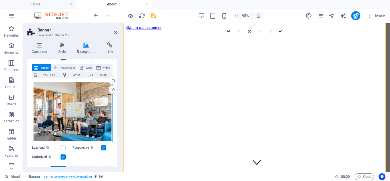
click at [88, 117] on div "Drag files here, click to choose files or select files from Files or our free s…" at bounding box center [72, 111] width 81 height 61
click at [88, 117] on body "jeevanfea.com Home About Favorites Elements Columns Content Boxes Accordion Tab…" at bounding box center [195, 90] width 390 height 181
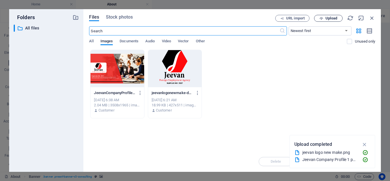
click at [332, 18] on span "Upload" at bounding box center [331, 18] width 12 height 3
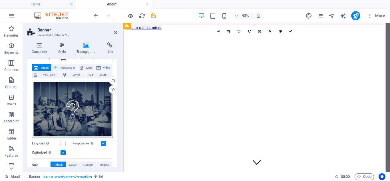
scroll to position [0, 0]
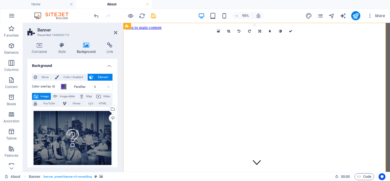
click at [64, 86] on span at bounding box center [63, 86] width 5 height 5
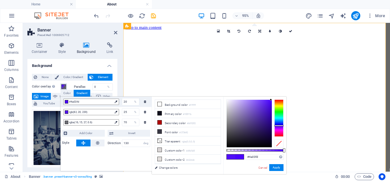
drag, startPoint x: 231, startPoint y: 103, endPoint x: 271, endPoint y: 100, distance: 39.8
click at [271, 100] on div at bounding box center [248, 123] width 45 height 47
click at [82, 121] on span "rgba(16, 15, 27, 0.6)" at bounding box center [90, 121] width 43 height 5
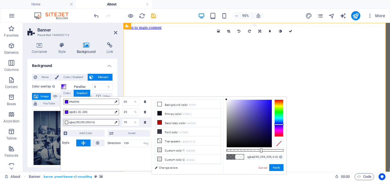
drag, startPoint x: 216, startPoint y: 90, endPoint x: 214, endPoint y: 82, distance: 8.7
click at [214, 82] on body "jeevanfea.com Home About Favorites Elements Columns Content Boxes Accordion Tab…" at bounding box center [195, 90] width 390 height 181
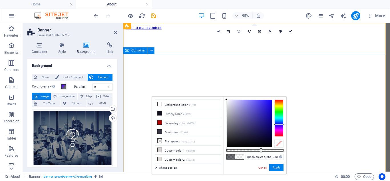
click at [177, 121] on li "Secondary color #b00202" at bounding box center [188, 122] width 66 height 9
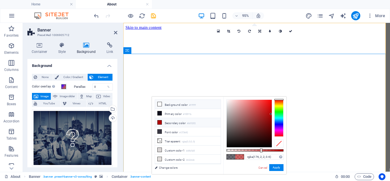
click at [176, 105] on li "Background color #ffffff" at bounding box center [188, 104] width 66 height 9
click at [277, 166] on button "Apply" at bounding box center [276, 167] width 14 height 7
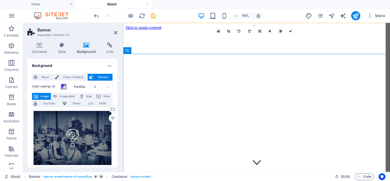
click at [64, 86] on span at bounding box center [63, 86] width 5 height 5
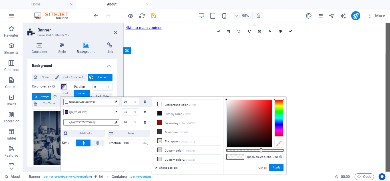
click at [64, 86] on span at bounding box center [63, 86] width 5 height 5
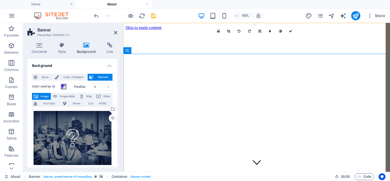
click at [64, 86] on span at bounding box center [63, 86] width 5 height 5
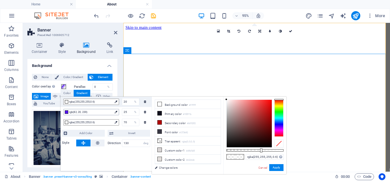
click at [101, 112] on span "rgb(82, 20, 239)" at bounding box center [90, 111] width 43 height 5
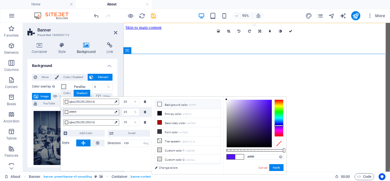
drag, startPoint x: 241, startPoint y: 101, endPoint x: 96, endPoint y: 72, distance: 148.3
click at [213, 81] on body "jeevanfea.com Home About Favorites Elements Columns Content Boxes Accordion Tab…" at bounding box center [195, 90] width 390 height 181
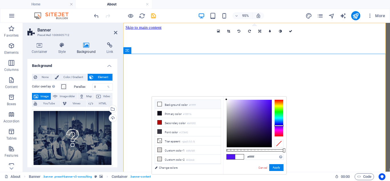
drag, startPoint x: 268, startPoint y: 149, endPoint x: 290, endPoint y: 149, distance: 22.3
click at [290, 149] on body "jeevanfea.com Home About Favorites Elements Columns Content Boxes Accordion Tab…" at bounding box center [195, 90] width 390 height 181
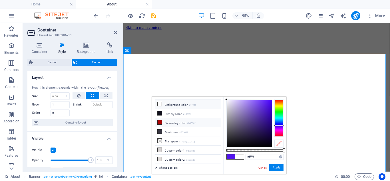
click at [179, 121] on li "Secondary color #b00202" at bounding box center [188, 122] width 66 height 9
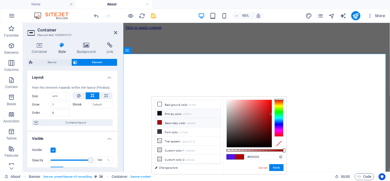
drag, startPoint x: 181, startPoint y: 121, endPoint x: 184, endPoint y: 110, distance: 10.9
click at [184, 110] on ul "Background color #ffffff Primary color #100f1b Secondary color #b00202 Font col…" at bounding box center [188, 131] width 66 height 64
click at [265, 167] on link "Cancel" at bounding box center [263, 167] width 10 height 4
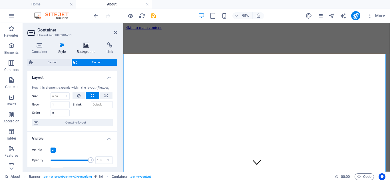
click at [89, 46] on icon at bounding box center [86, 45] width 28 height 6
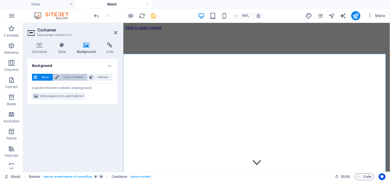
click at [69, 78] on span "Color / Gradient" at bounding box center [72, 77] width 25 height 7
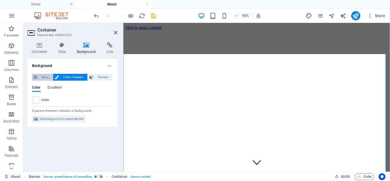
click at [47, 76] on span "None" at bounding box center [45, 77] width 12 height 7
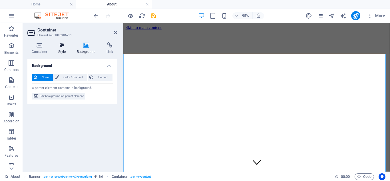
click at [61, 47] on icon at bounding box center [62, 45] width 16 height 6
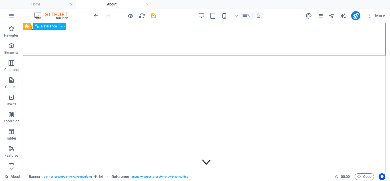
click at [38, 26] on icon at bounding box center [37, 26] width 4 height 7
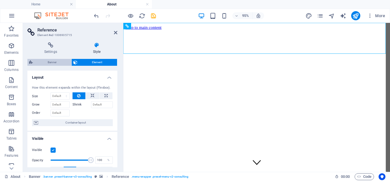
click at [58, 62] on span "Banner" at bounding box center [52, 62] width 35 height 7
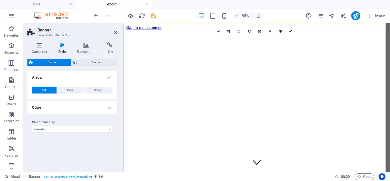
click at [55, 47] on icon at bounding box center [62, 45] width 16 height 6
click at [83, 47] on icon at bounding box center [86, 45] width 28 height 6
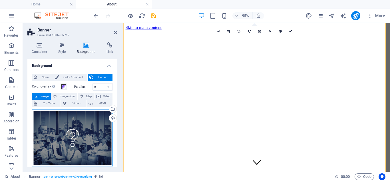
click at [76, 133] on div "Drag files here, click to choose files or select files from Files or our free s…" at bounding box center [72, 137] width 81 height 57
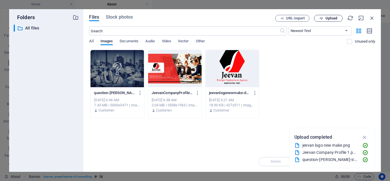
click at [327, 17] on span "Upload" at bounding box center [331, 18] width 12 height 3
click at [374, 16] on icon "button" at bounding box center [371, 18] width 6 height 6
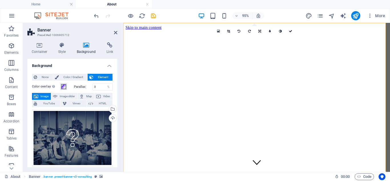
click at [62, 88] on span at bounding box center [63, 86] width 5 height 5
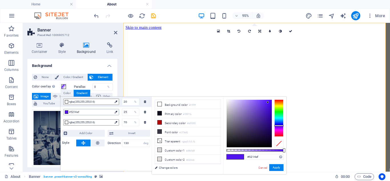
click at [68, 113] on div "#5214ef" at bounding box center [91, 112] width 56 height 6
click at [67, 113] on div at bounding box center [66, 111] width 3 height 3
drag, startPoint x: 237, startPoint y: 103, endPoint x: 222, endPoint y: 96, distance: 17.0
click at [222, 96] on div "less Background color #ffffff Primary color #100f1b Secondary color #b00202 Fon…" at bounding box center [219, 134] width 134 height 77
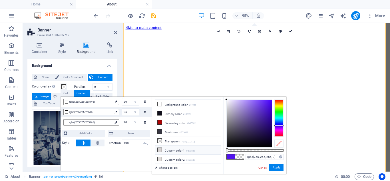
drag, startPoint x: 238, startPoint y: 149, endPoint x: 216, endPoint y: 148, distance: 22.0
click at [222, 149] on div "less Background color #ffffff Primary color #100f1b Secondary color #b00202 Fon…" at bounding box center [219, 134] width 134 height 77
click at [77, 102] on span "rgba(255,255,255,0.6)" at bounding box center [90, 101] width 43 height 5
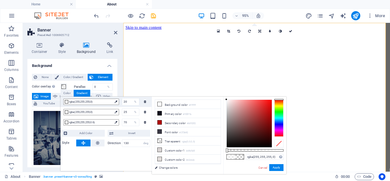
drag, startPoint x: 261, startPoint y: 150, endPoint x: 220, endPoint y: 147, distance: 40.9
click at [220, 147] on div "less Background color #ffffff Primary color #100f1b Secondary color #b00202 Fon…" at bounding box center [219, 134] width 134 height 77
click at [94, 122] on span "rgba(255,255,255,0.6)" at bounding box center [90, 121] width 43 height 5
drag, startPoint x: 260, startPoint y: 150, endPoint x: 244, endPoint y: 150, distance: 16.0
click at [244, 150] on div at bounding box center [254, 150] width 57 height 2
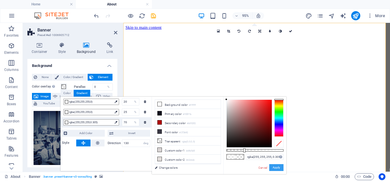
click at [274, 167] on button "Apply" at bounding box center [276, 167] width 14 height 7
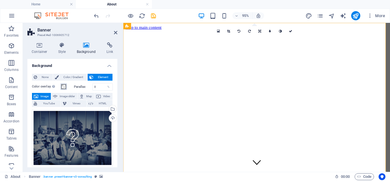
click at [66, 87] on span at bounding box center [63, 86] width 5 height 5
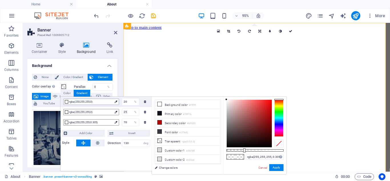
click at [94, 102] on span "rgba(255,255,255,0)" at bounding box center [90, 101] width 43 height 5
drag, startPoint x: 261, startPoint y: 101, endPoint x: 279, endPoint y: 114, distance: 22.1
click at [279, 114] on div at bounding box center [254, 123] width 57 height 48
click at [73, 112] on span "rgba(255,255,255,0)" at bounding box center [90, 111] width 43 height 5
drag, startPoint x: 254, startPoint y: 102, endPoint x: 246, endPoint y: 104, distance: 8.3
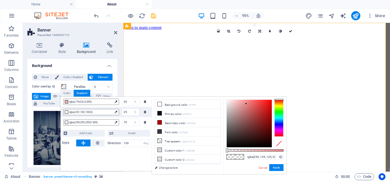
click at [246, 104] on div at bounding box center [248, 123] width 45 height 47
click at [246, 102] on div at bounding box center [248, 123] width 45 height 47
click at [86, 110] on span "rgba(239,132,132,0)" at bounding box center [90, 111] width 43 height 5
drag, startPoint x: 251, startPoint y: 104, endPoint x: 263, endPoint y: 112, distance: 14.6
click at [263, 112] on div at bounding box center [248, 123] width 45 height 47
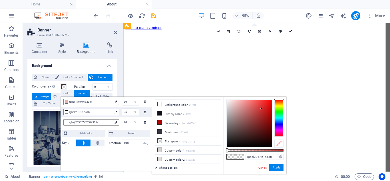
drag, startPoint x: 263, startPoint y: 112, endPoint x: 251, endPoint y: 104, distance: 14.3
click at [261, 108] on div at bounding box center [261, 109] width 2 height 2
click at [82, 122] on span "rgba(255,255,255,0.305)" at bounding box center [90, 121] width 43 height 5
type input "rgba(255, 255, 255, 0.305)"
click at [82, 122] on span "rgba(255,255,255,0.305)" at bounding box center [90, 121] width 43 height 5
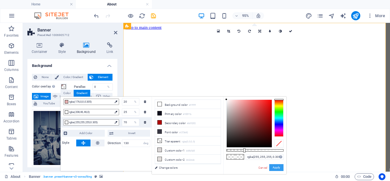
click at [281, 167] on button "Apply" at bounding box center [276, 167] width 14 height 7
